Goal: Register for event/course

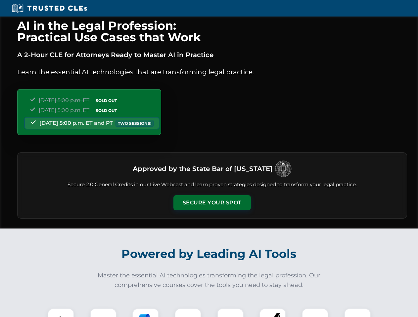
click at [212, 203] on button "Secure Your Spot" at bounding box center [211, 202] width 77 height 15
click at [61, 313] on img at bounding box center [60, 321] width 19 height 19
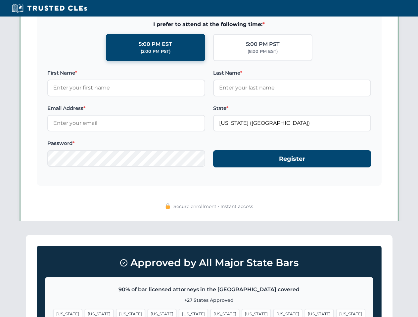
click at [242, 313] on span "[US_STATE]" at bounding box center [256, 315] width 29 height 10
click at [305, 313] on span "[US_STATE]" at bounding box center [319, 315] width 29 height 10
